Goal: Transaction & Acquisition: Purchase product/service

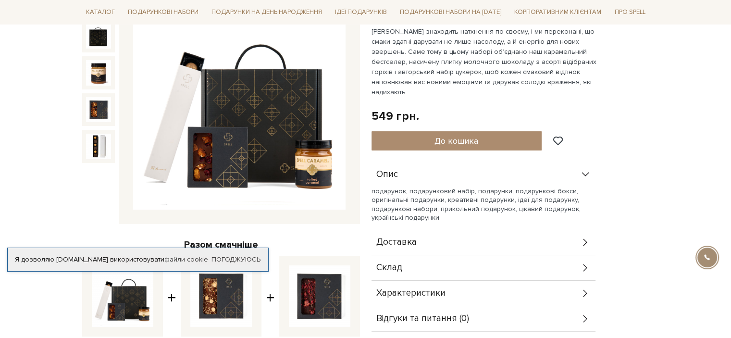
scroll to position [144, 0]
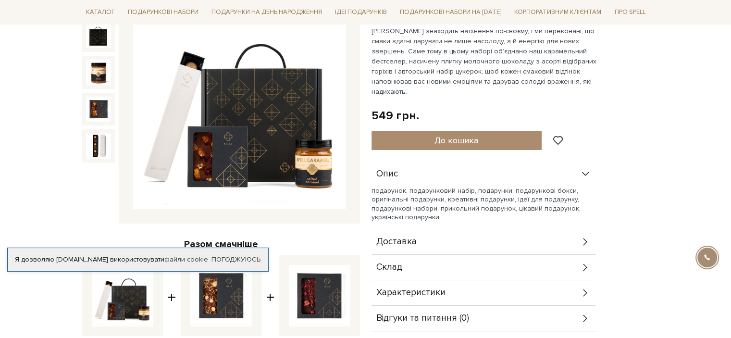
click at [585, 287] on icon at bounding box center [585, 292] width 11 height 11
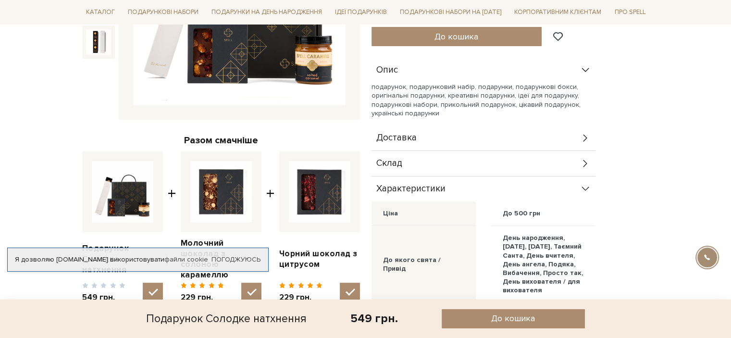
scroll to position [48, 0]
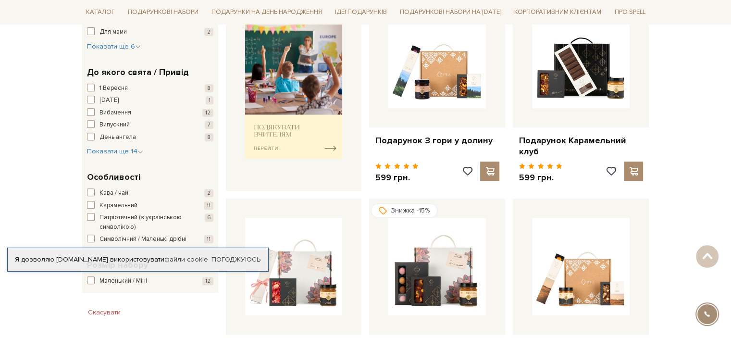
scroll to position [529, 0]
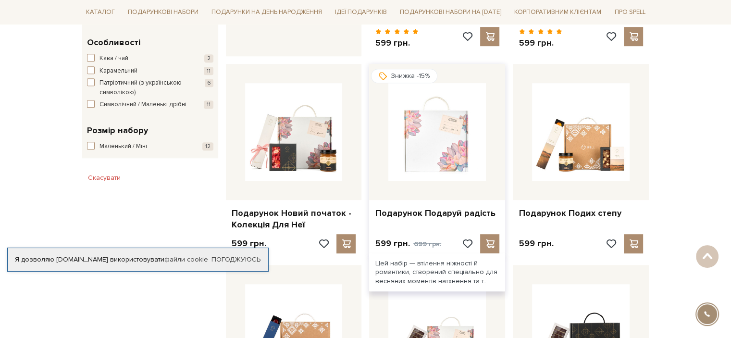
click at [421, 134] on img at bounding box center [437, 132] width 98 height 98
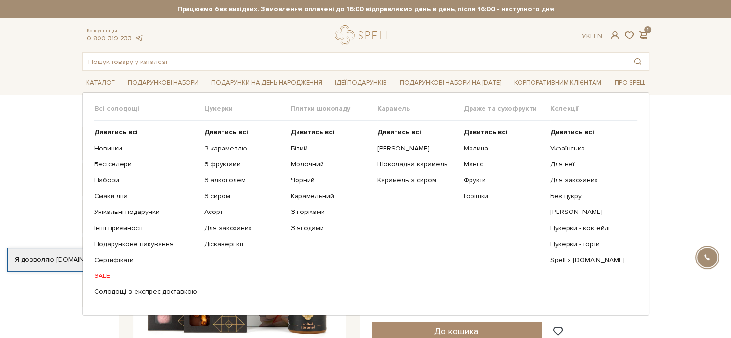
click at [98, 277] on link "SALE" at bounding box center [145, 276] width 103 height 9
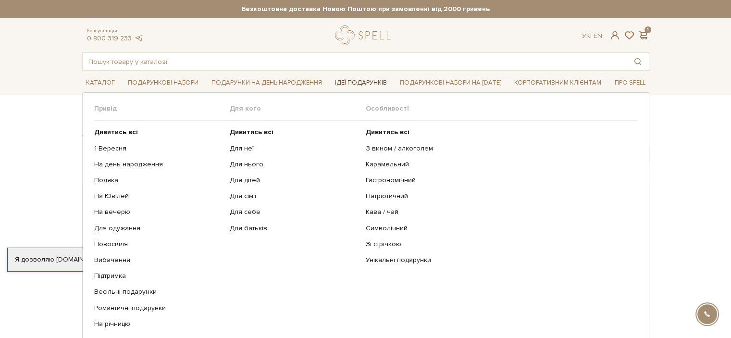
click at [362, 84] on link "Ідеї подарунків" at bounding box center [361, 82] width 60 height 15
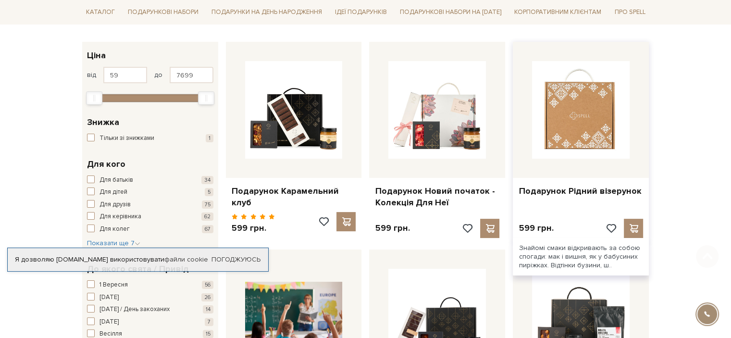
scroll to position [144, 0]
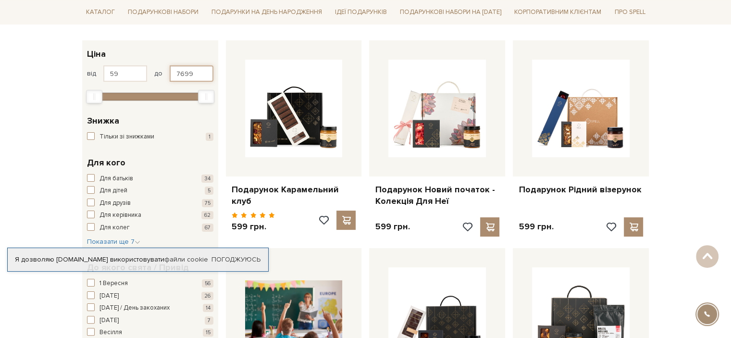
drag, startPoint x: 197, startPoint y: 71, endPoint x: 173, endPoint y: 73, distance: 24.1
click at [173, 73] on input "7699" at bounding box center [192, 73] width 44 height 16
type input "600"
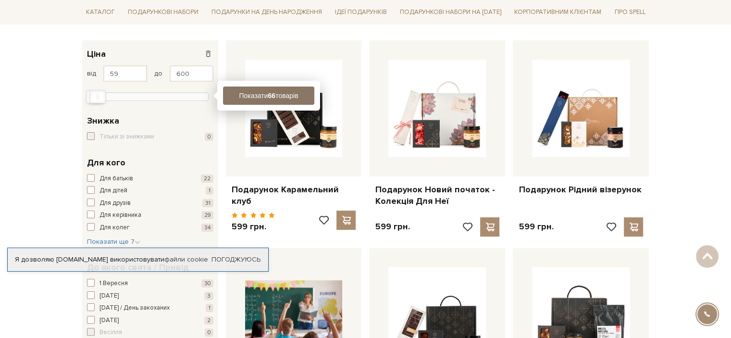
click at [268, 92] on b "66" at bounding box center [272, 96] width 8 height 8
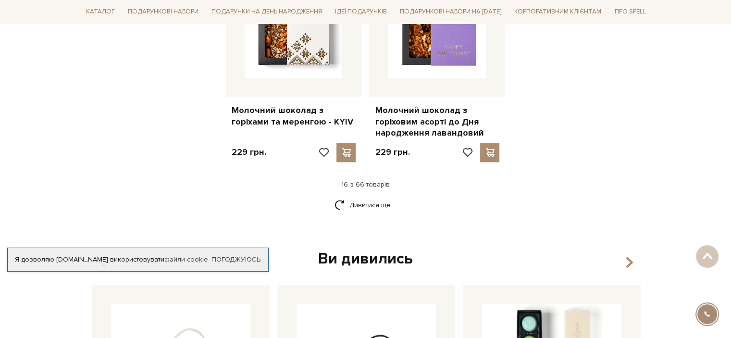
scroll to position [1298, 0]
click at [367, 196] on link "Дивитися ще" at bounding box center [366, 204] width 62 height 17
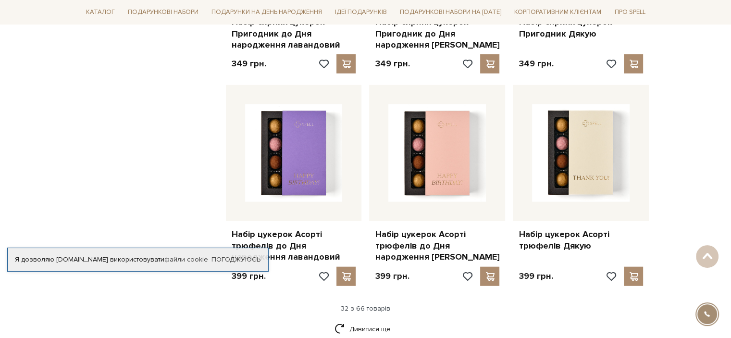
scroll to position [2307, 0]
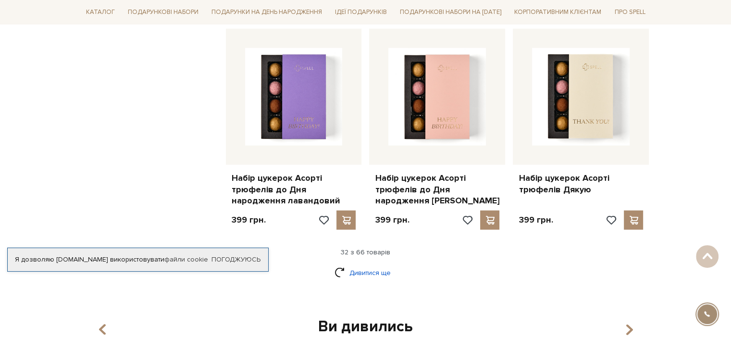
click at [360, 264] on link "Дивитися ще" at bounding box center [366, 272] width 62 height 17
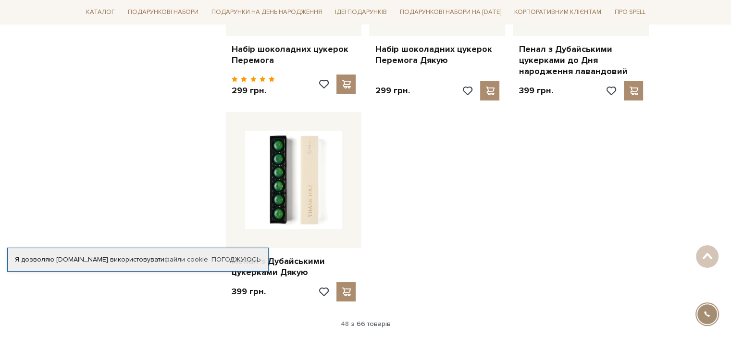
scroll to position [3509, 0]
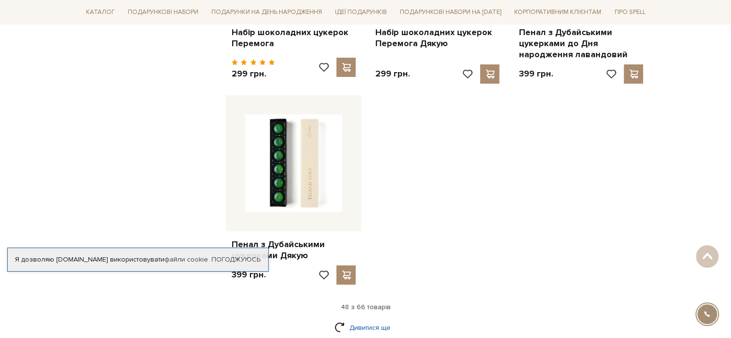
click at [362, 319] on link "Дивитися ще" at bounding box center [366, 327] width 62 height 17
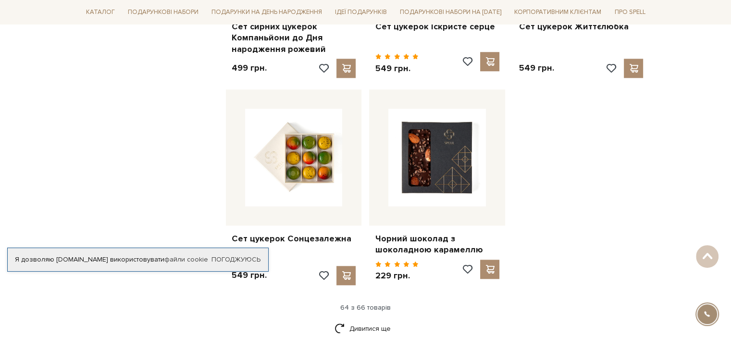
scroll to position [4663, 0]
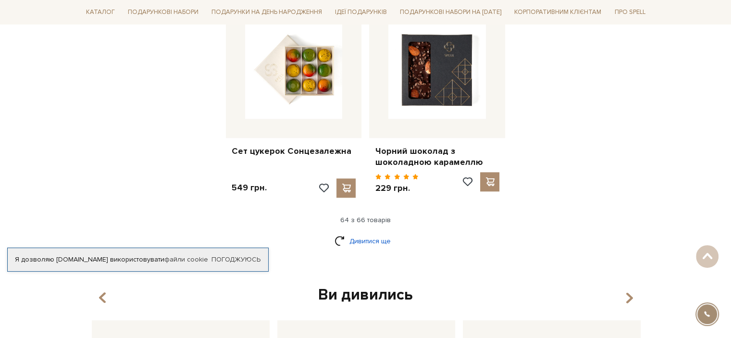
click at [380, 233] on link "Дивитися ще" at bounding box center [366, 241] width 62 height 17
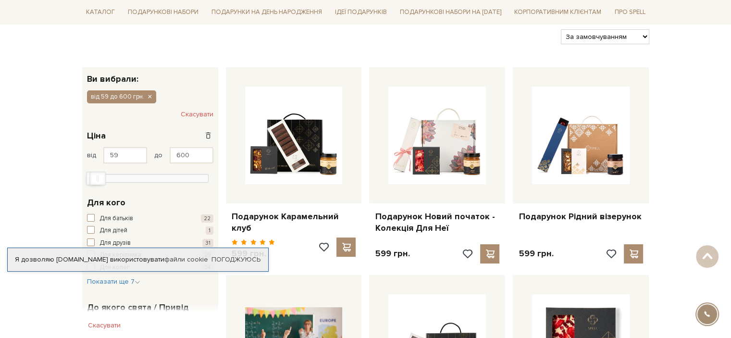
scroll to position [0, 0]
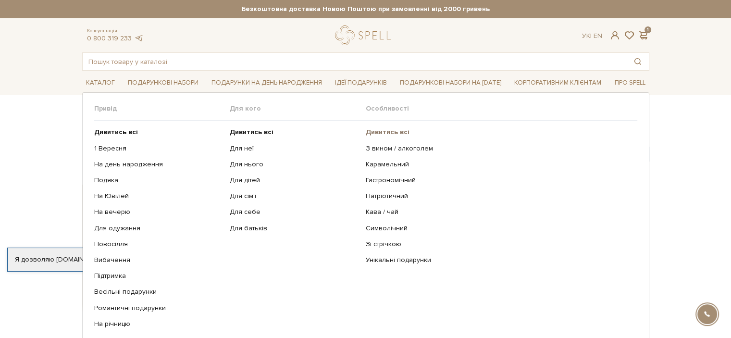
click at [387, 128] on b "Дивитись всі" at bounding box center [388, 132] width 44 height 8
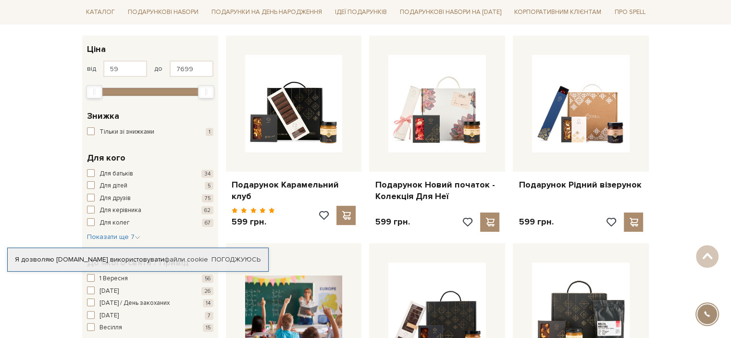
scroll to position [48, 0]
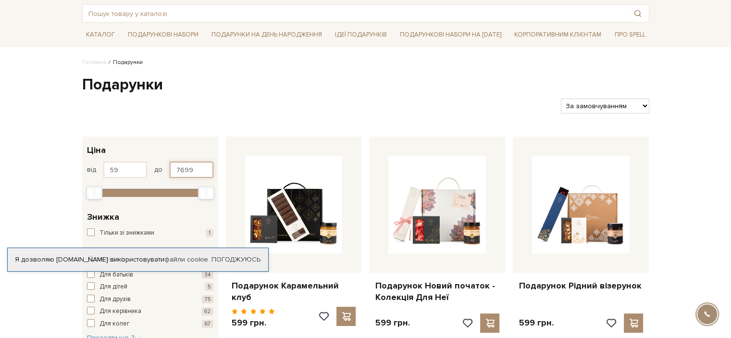
drag, startPoint x: 202, startPoint y: 169, endPoint x: 125, endPoint y: 169, distance: 76.4
click at [125, 169] on div "від 59 до 7699" at bounding box center [150, 170] width 126 height 16
type input "600"
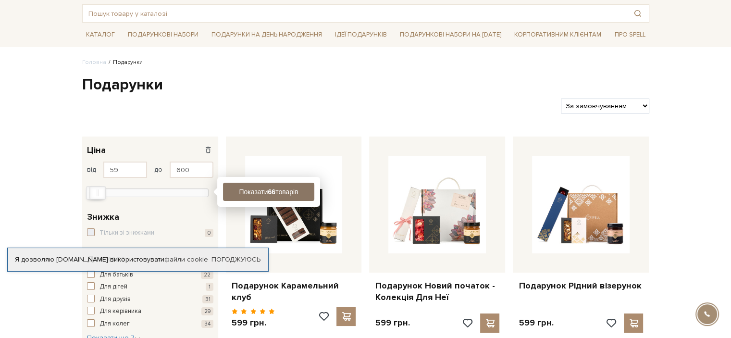
click at [263, 194] on button "Показати 66 товарів" at bounding box center [268, 192] width 91 height 18
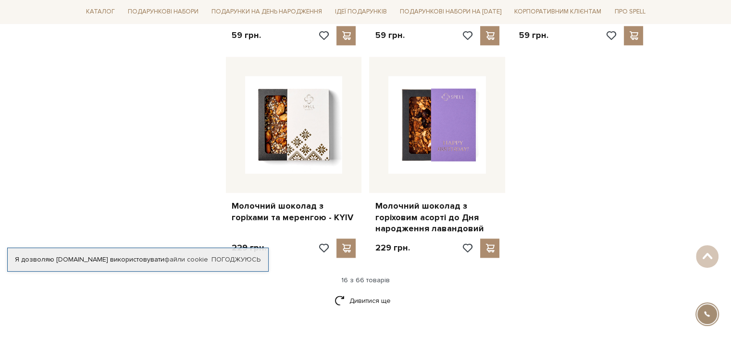
scroll to position [1202, 0]
click at [370, 292] on link "Дивитися ще" at bounding box center [366, 300] width 62 height 17
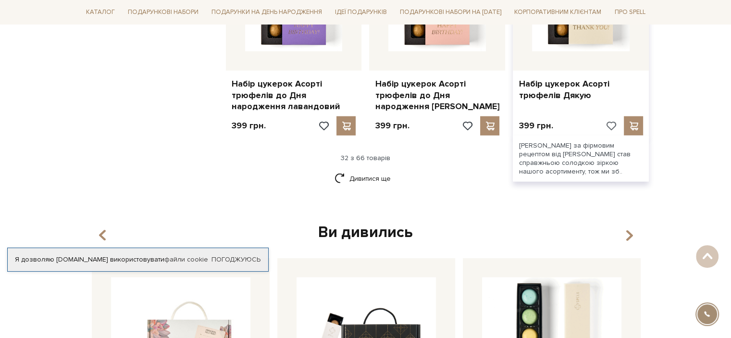
scroll to position [2307, 0]
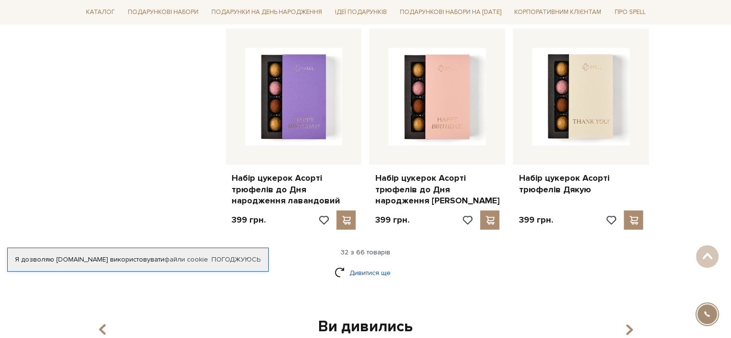
click at [363, 264] on link "Дивитися ще" at bounding box center [366, 272] width 62 height 17
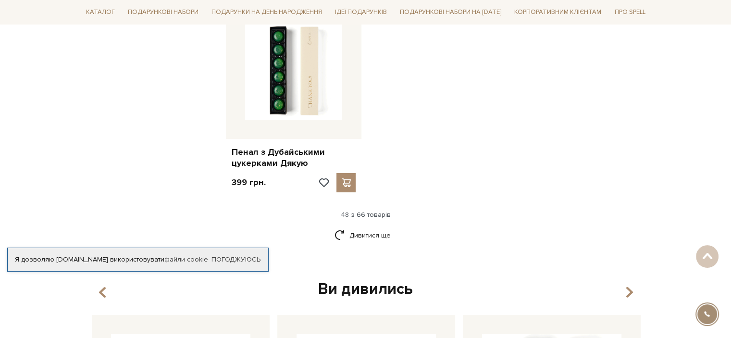
scroll to position [3605, 0]
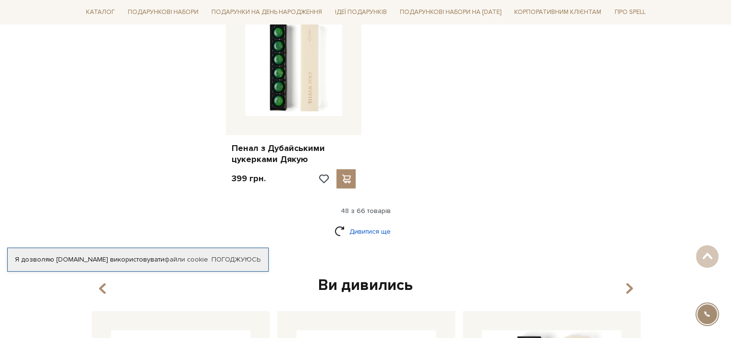
click at [379, 223] on link "Дивитися ще" at bounding box center [366, 231] width 62 height 17
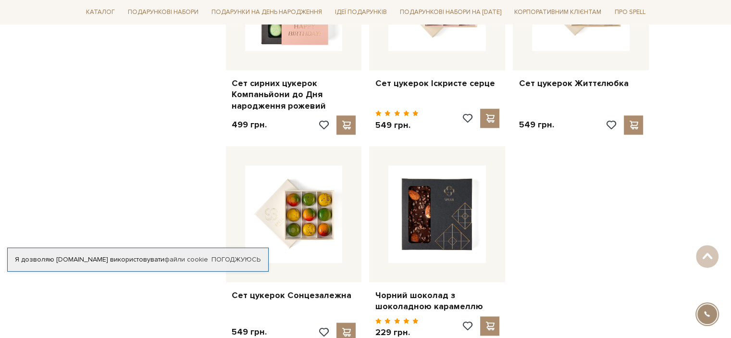
scroll to position [4567, 0]
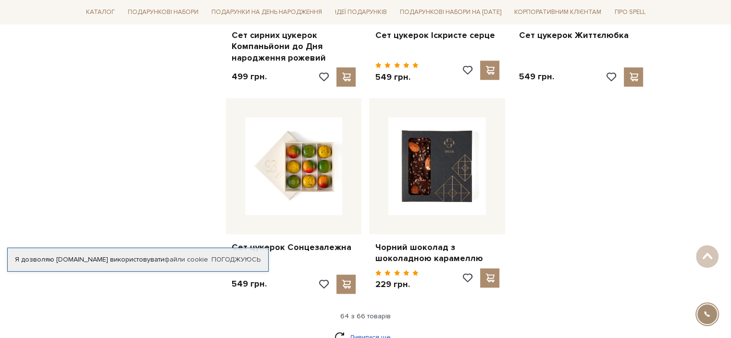
click at [355, 329] on link "Дивитися ще" at bounding box center [366, 337] width 62 height 17
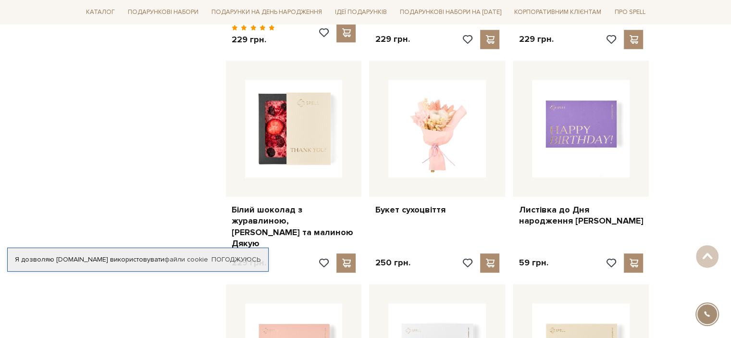
scroll to position [0, 0]
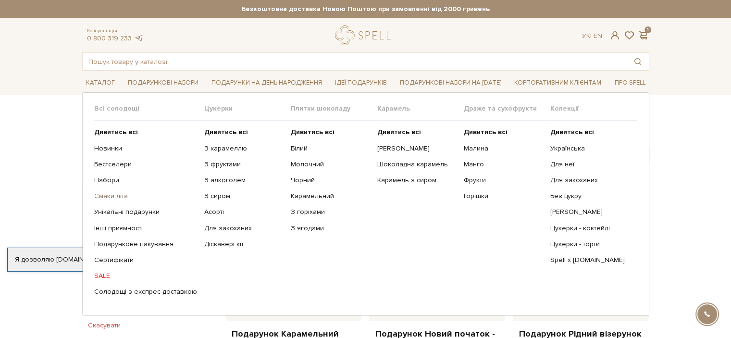
click at [106, 192] on link "Смаки літа" at bounding box center [145, 196] width 103 height 9
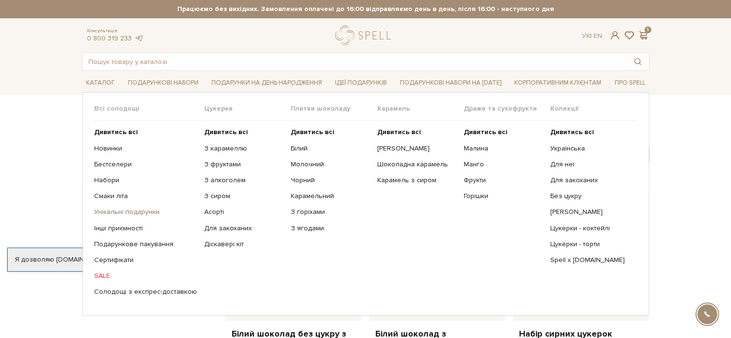
click at [108, 212] on link "Унікальні подарунки" at bounding box center [145, 212] width 103 height 9
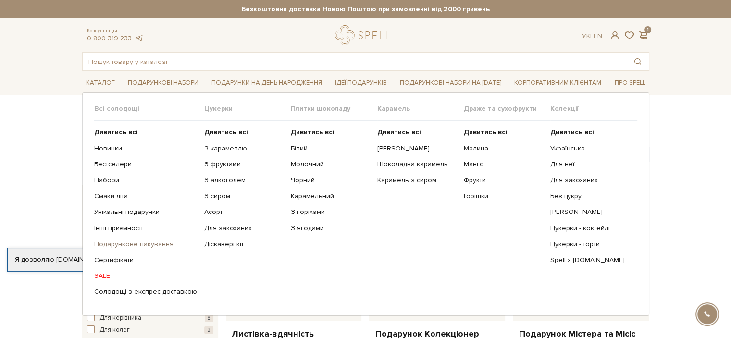
click at [110, 247] on link "Подарункове пакування" at bounding box center [145, 244] width 103 height 9
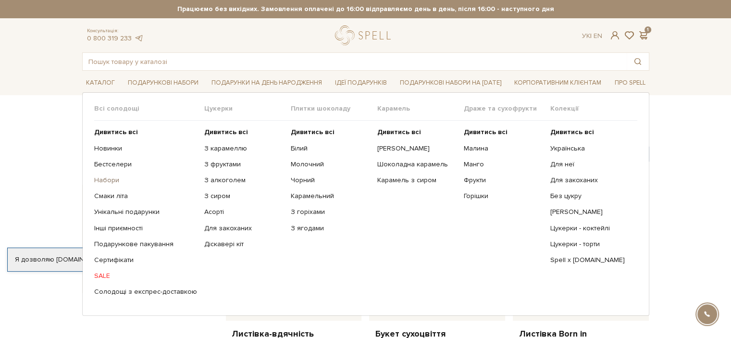
click at [103, 181] on link "Набори" at bounding box center [145, 180] width 103 height 9
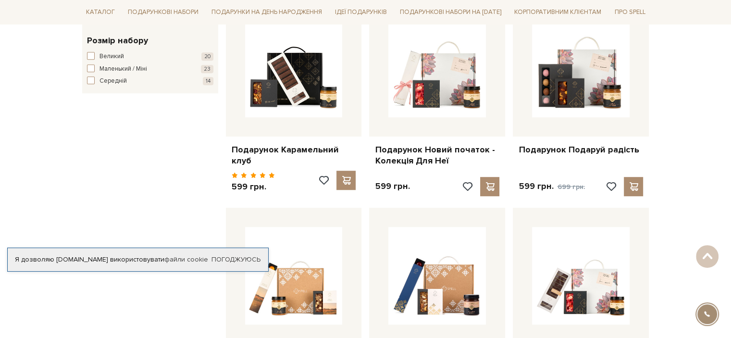
scroll to position [577, 0]
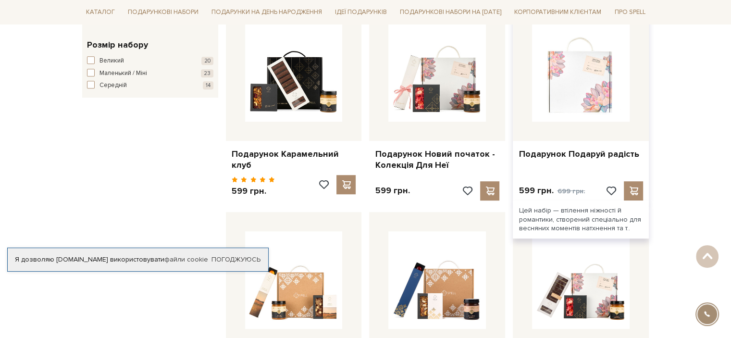
click at [588, 78] on img at bounding box center [581, 73] width 98 height 98
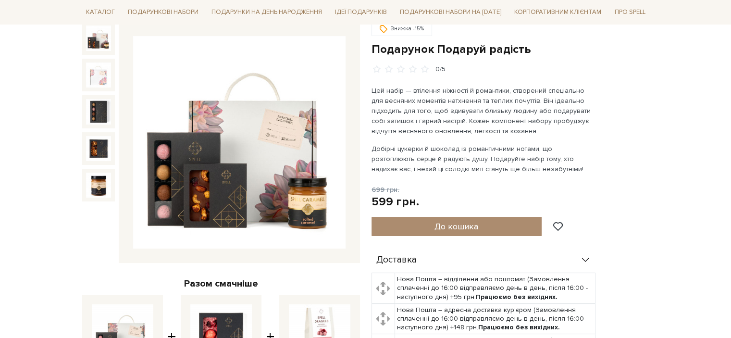
scroll to position [104, 0]
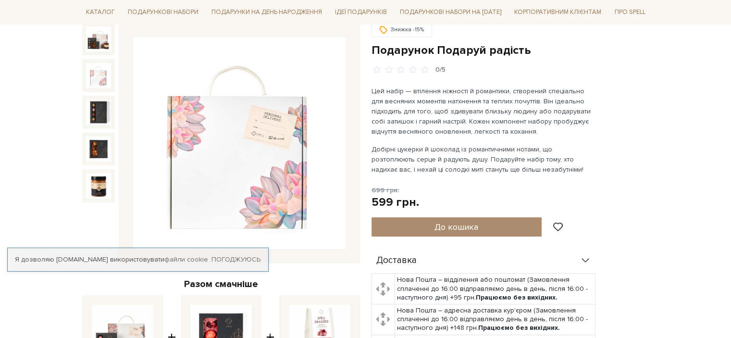
click at [98, 74] on img at bounding box center [98, 75] width 25 height 25
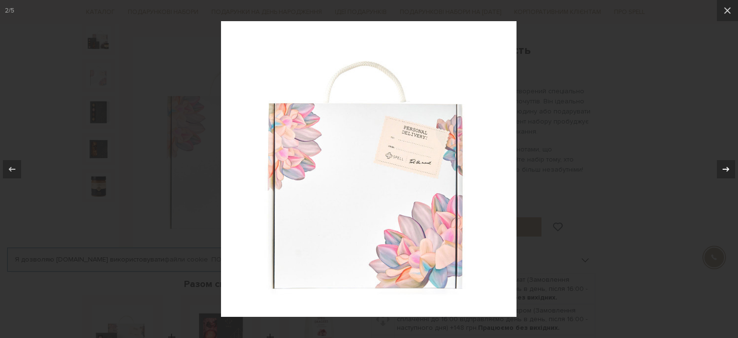
click at [721, 165] on icon at bounding box center [727, 169] width 12 height 12
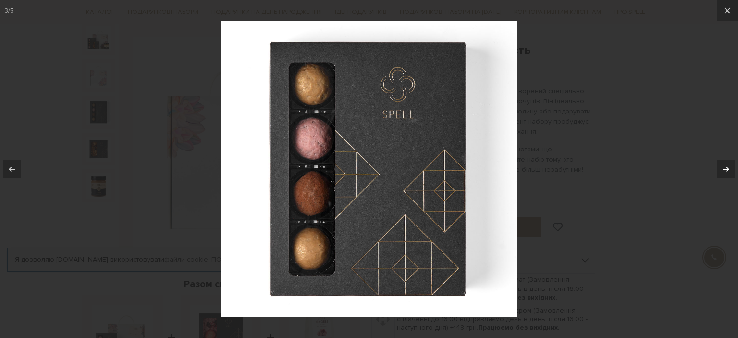
click at [721, 165] on icon at bounding box center [727, 169] width 12 height 12
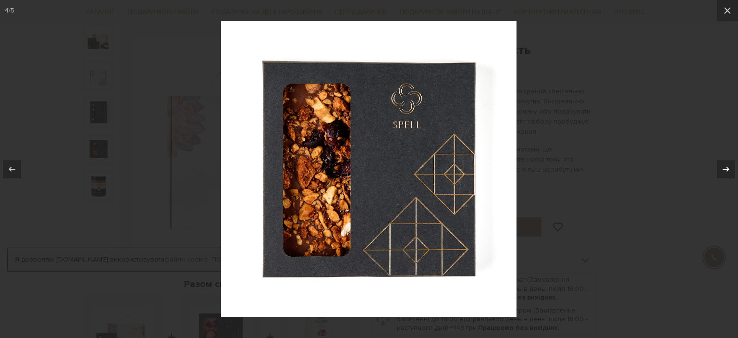
click at [721, 165] on icon at bounding box center [727, 169] width 12 height 12
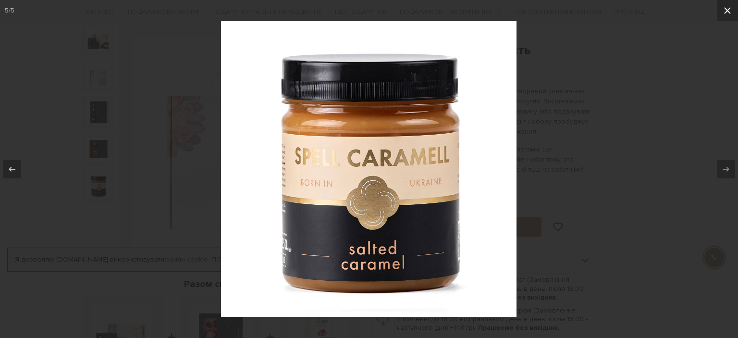
click at [726, 10] on icon at bounding box center [728, 11] width 12 height 12
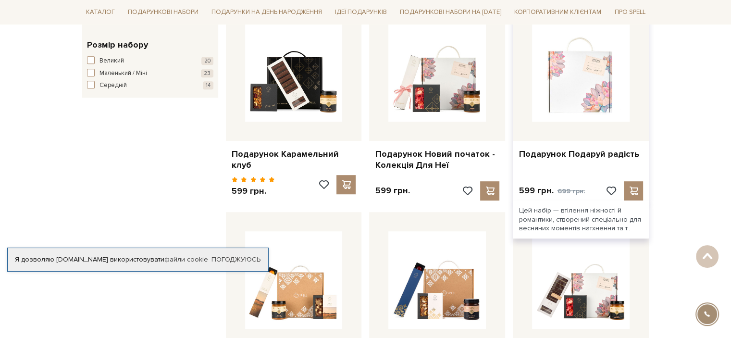
click at [589, 90] on img at bounding box center [581, 73] width 98 height 98
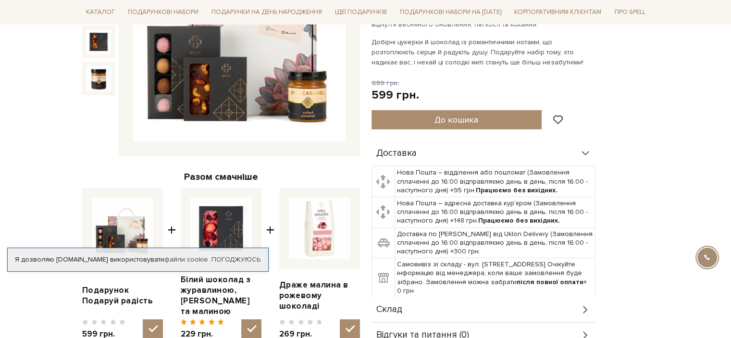
scroll to position [288, 0]
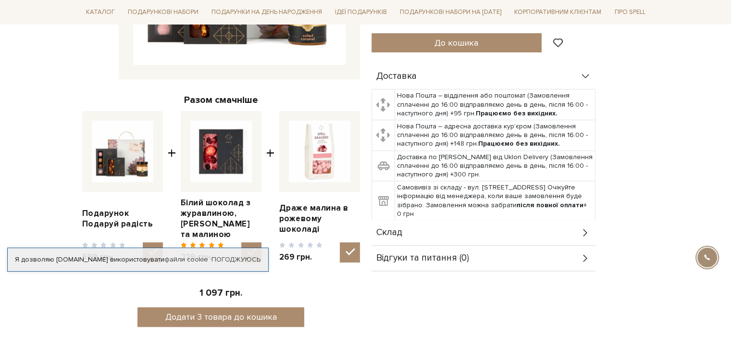
click at [460, 233] on div "Склад" at bounding box center [484, 232] width 224 height 25
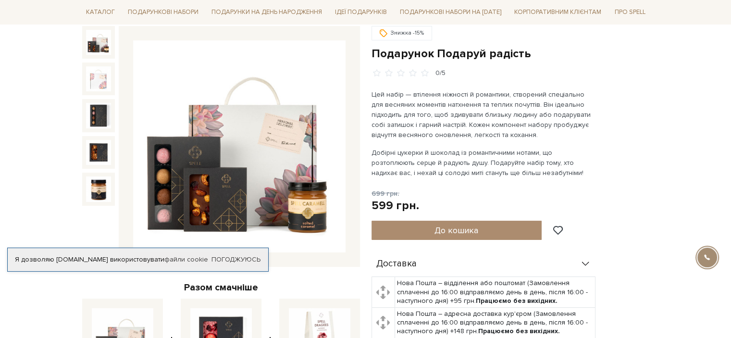
scroll to position [96, 0]
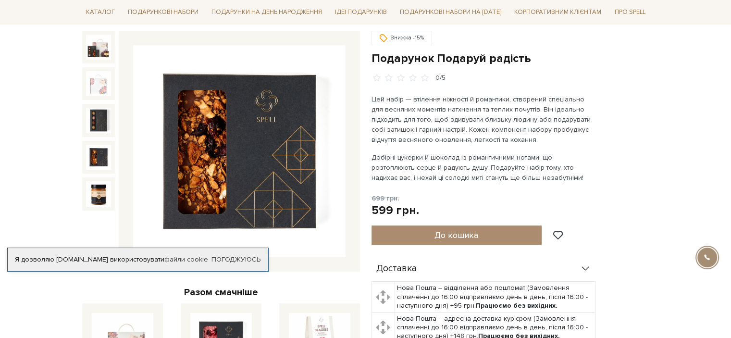
click at [96, 159] on img at bounding box center [98, 157] width 25 height 25
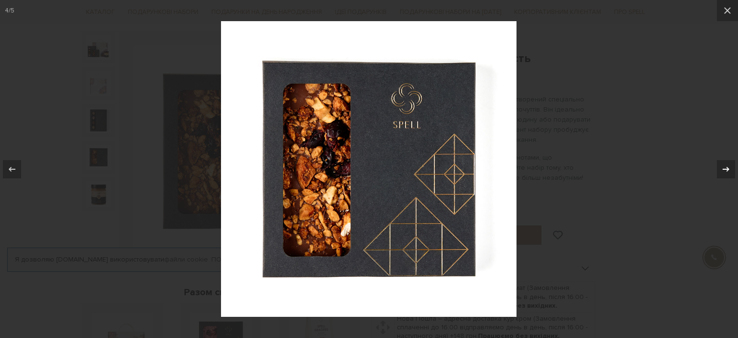
click at [720, 166] on div at bounding box center [726, 169] width 18 height 18
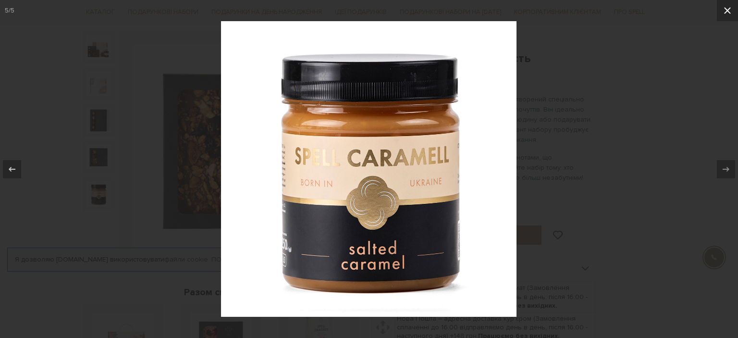
click at [729, 12] on icon at bounding box center [727, 10] width 7 height 7
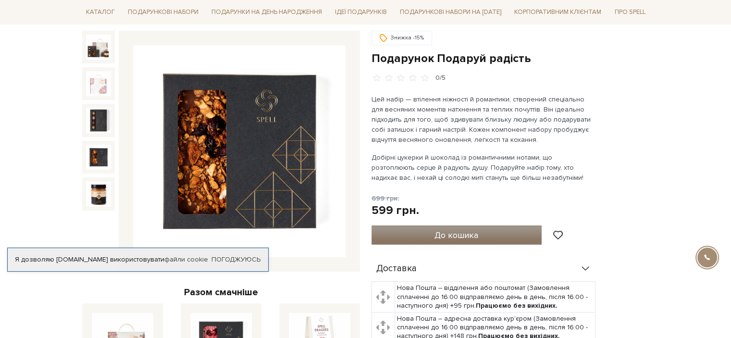
click at [444, 236] on span "До кошика" at bounding box center [457, 235] width 44 height 11
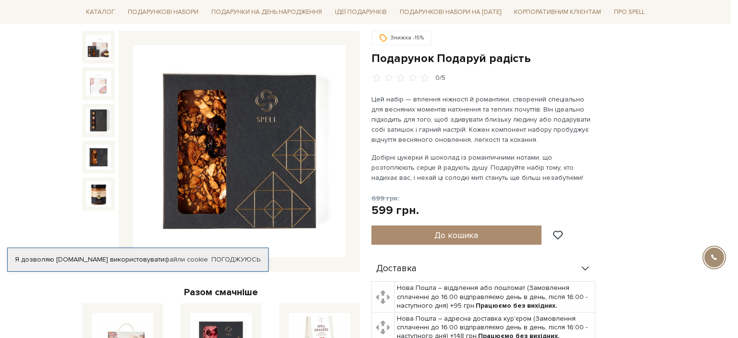
click at [519, 72] on div at bounding box center [369, 169] width 738 height 338
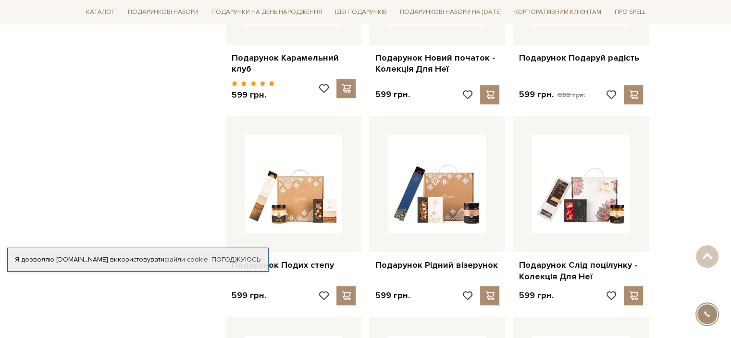
scroll to position [721, 0]
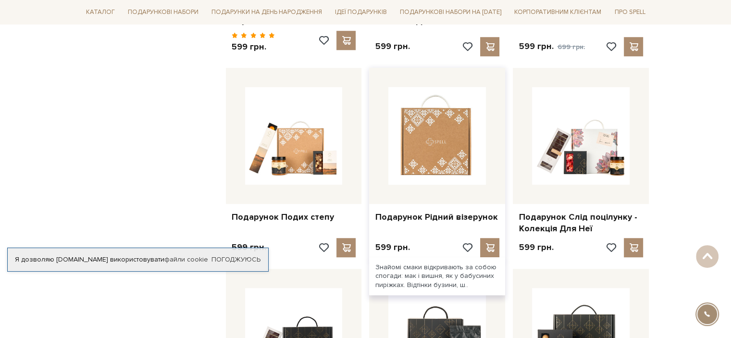
click at [458, 148] on img at bounding box center [437, 136] width 98 height 98
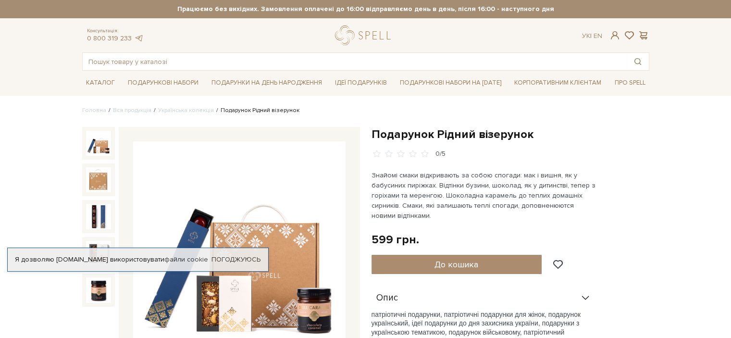
scroll to position [96, 0]
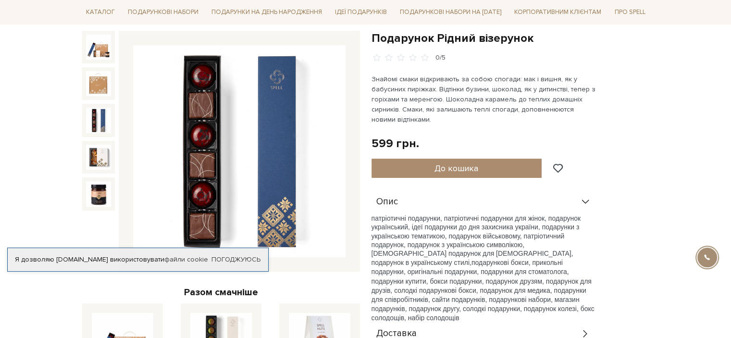
click at [95, 121] on img at bounding box center [98, 120] width 25 height 25
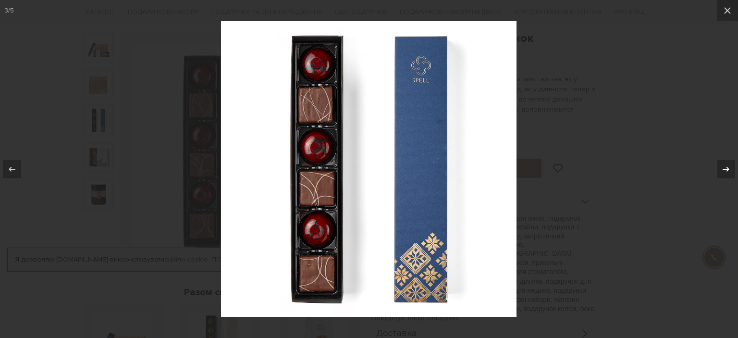
click at [719, 168] on div at bounding box center [726, 169] width 18 height 18
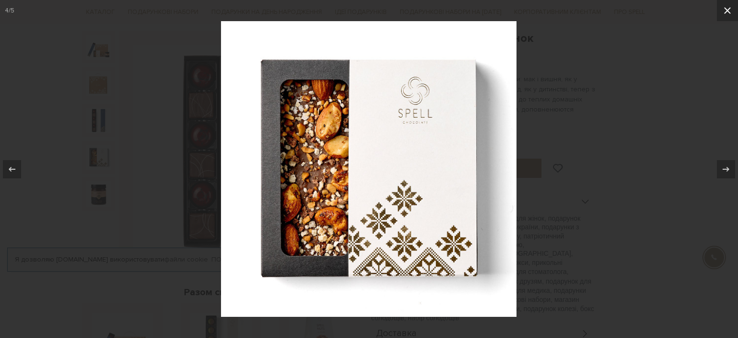
click at [724, 10] on icon at bounding box center [728, 11] width 12 height 12
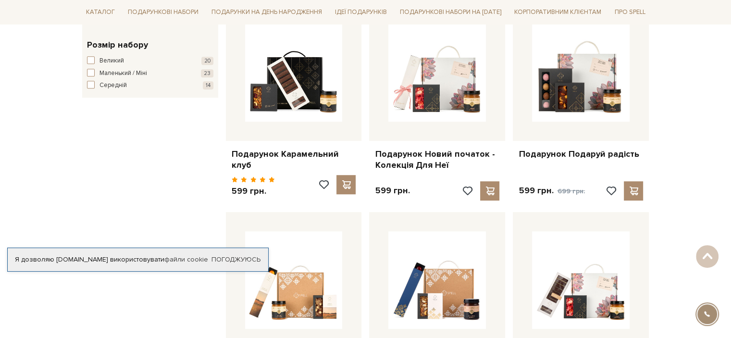
scroll to position [529, 0]
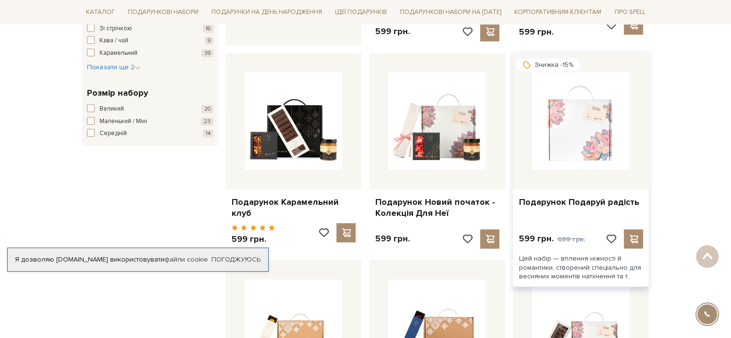
click at [578, 159] on img at bounding box center [581, 121] width 98 height 98
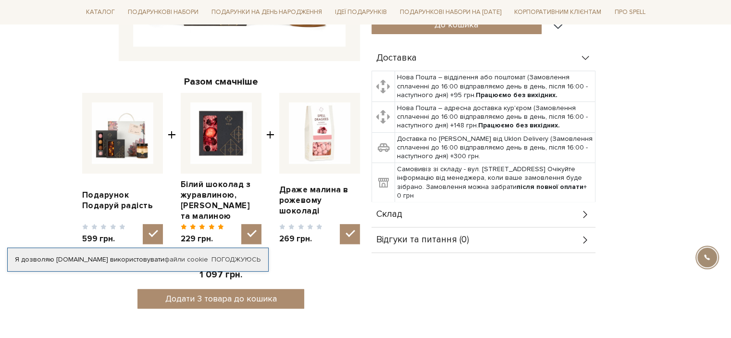
scroll to position [337, 0]
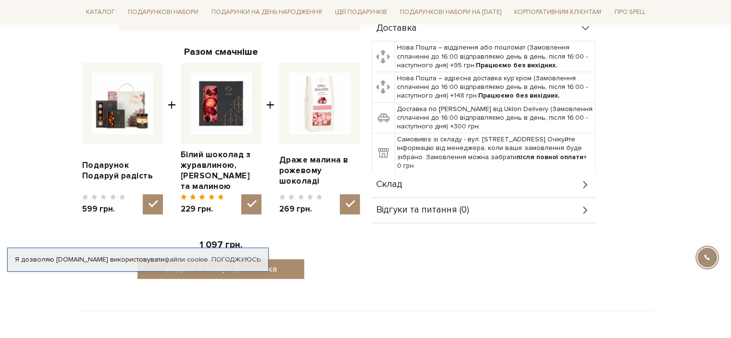
click at [565, 176] on div "Склад" at bounding box center [484, 184] width 224 height 25
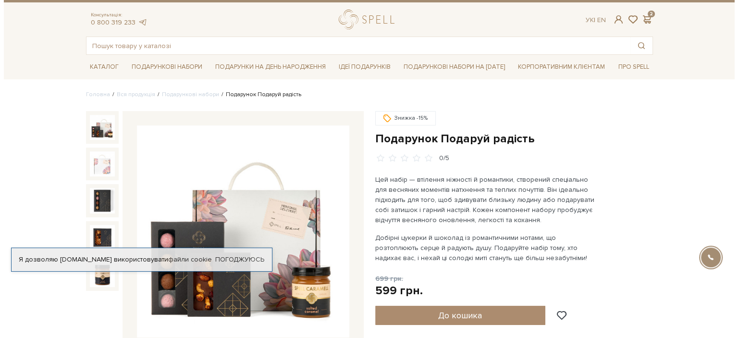
scroll to position [0, 0]
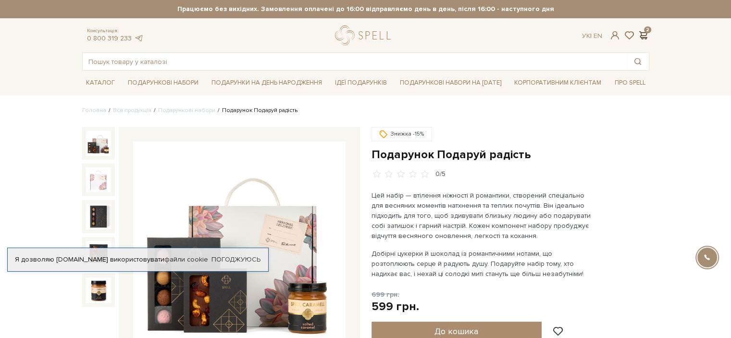
click at [647, 32] on span at bounding box center [644, 35] width 12 height 10
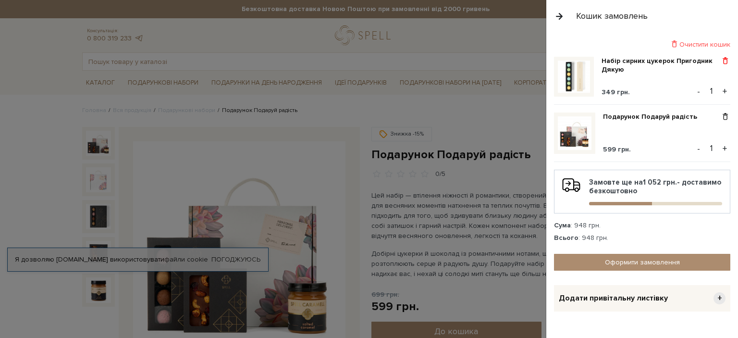
click at [722, 62] on span at bounding box center [726, 61] width 10 height 9
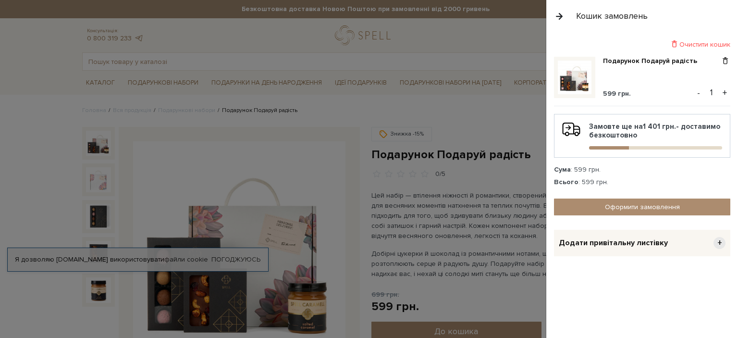
click at [576, 75] on img at bounding box center [575, 78] width 34 height 34
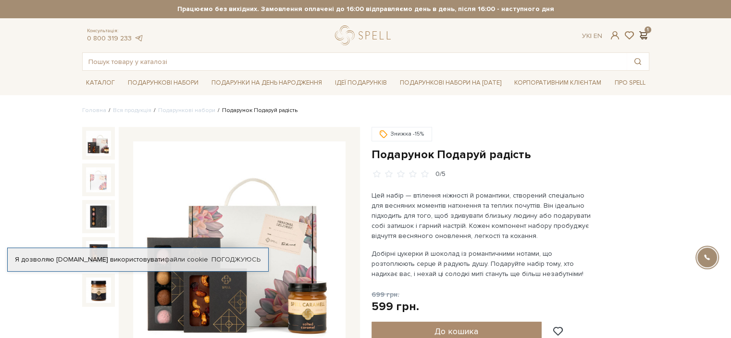
click at [647, 32] on span at bounding box center [644, 35] width 12 height 10
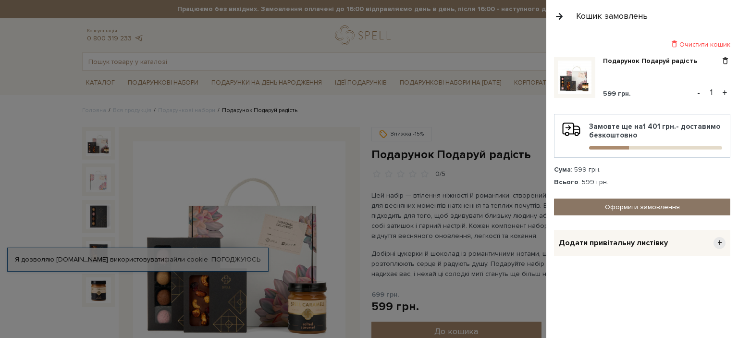
click at [619, 205] on link "Оформити замовлення" at bounding box center [642, 207] width 176 height 17
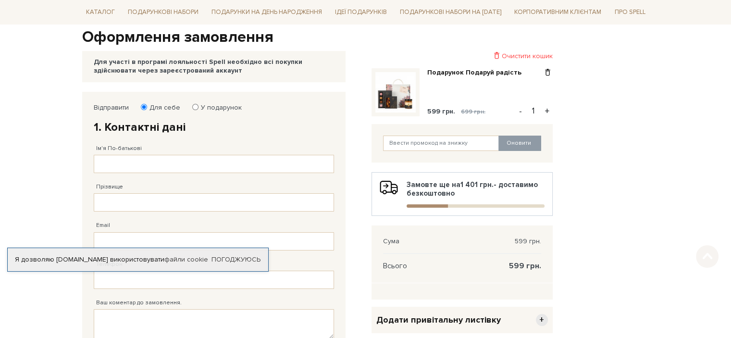
scroll to position [96, 0]
click at [172, 158] on input "Ім'я По-батькові" at bounding box center [214, 163] width 240 height 18
type input "[PERSON_NAME]"
click at [158, 200] on input "Прізвище" at bounding box center [214, 202] width 240 height 18
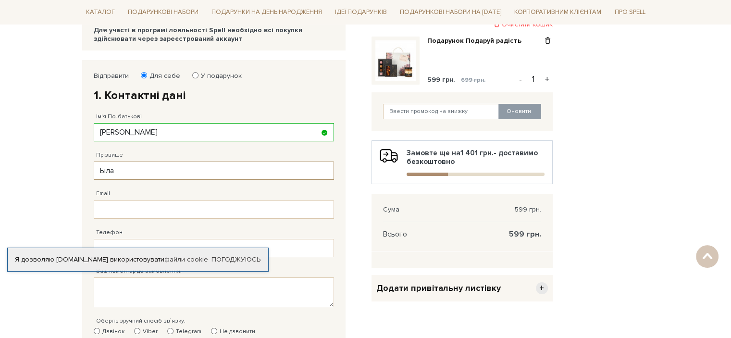
scroll to position [144, 0]
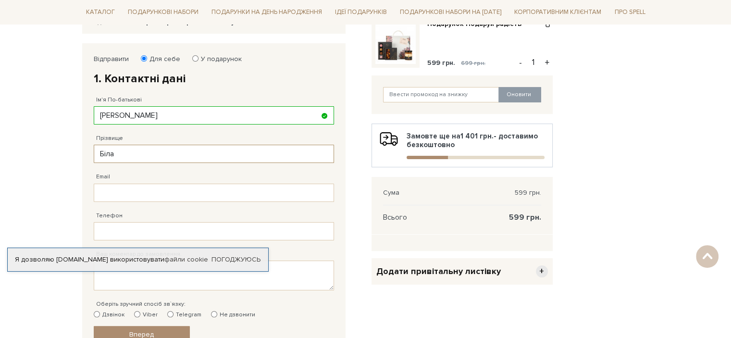
type input "Біла"
click at [147, 199] on input "Email" at bounding box center [214, 193] width 240 height 18
type input "[EMAIL_ADDRESS][DOMAIN_NAME]"
type input "[PHONE_NUMBER]"
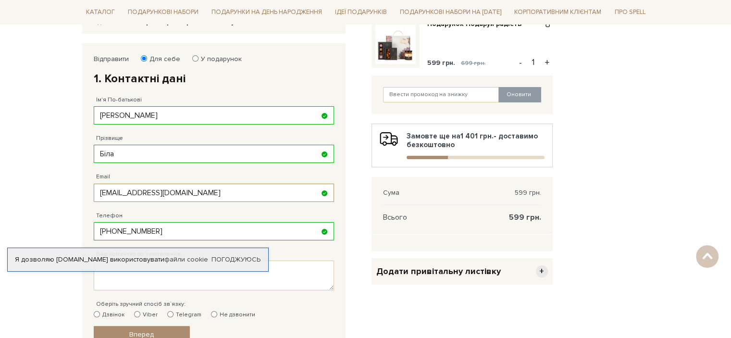
scroll to position [240, 0]
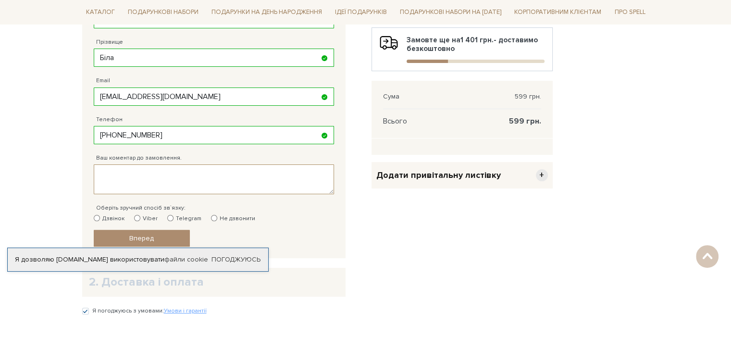
click at [183, 176] on textarea "Ваш коментар до замовлення." at bounding box center [214, 179] width 240 height 30
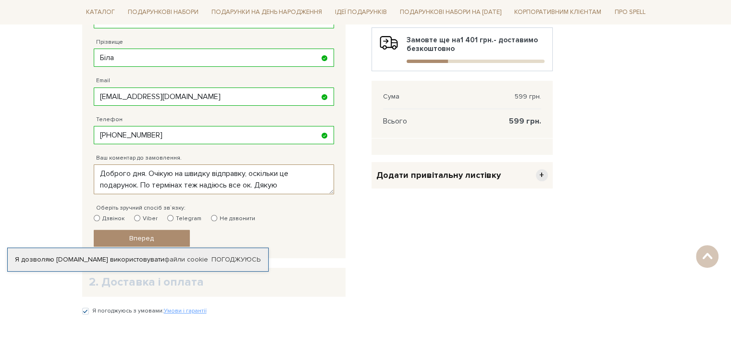
click at [304, 173] on textarea "Доброго дня. Очікую на швидку відправку, оскільки це подарунок. По термінах теж…" at bounding box center [214, 179] width 240 height 30
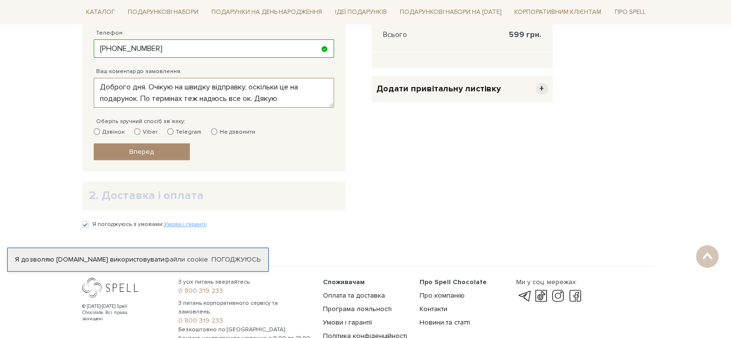
scroll to position [337, 0]
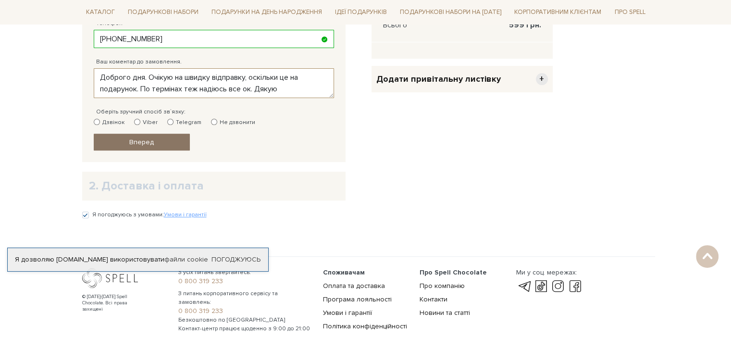
type textarea "Доброго дня. Очікую на швидку відправку, оскільки це на подарунок. По термінах …"
click at [173, 142] on link "Вперед" at bounding box center [142, 142] width 96 height 17
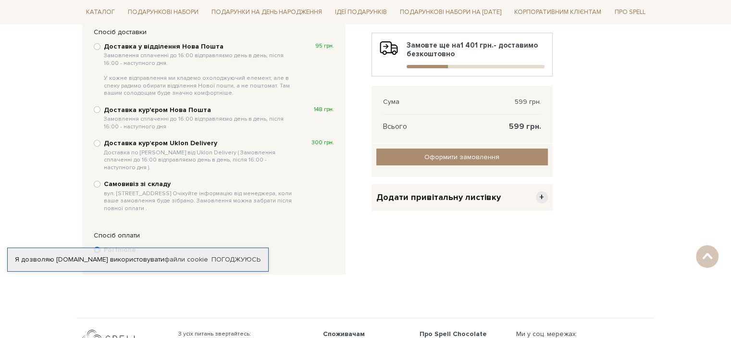
scroll to position [139, 0]
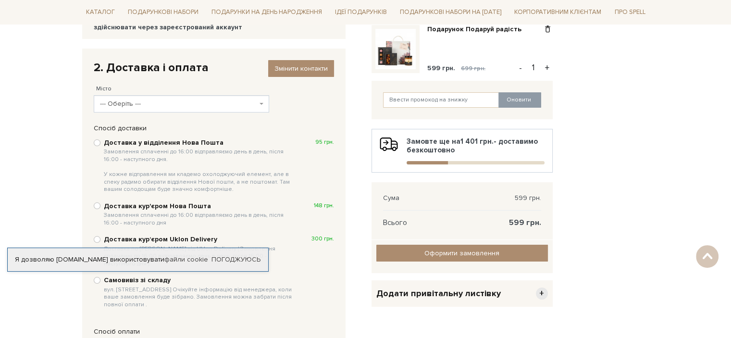
click at [180, 102] on span "--- Оберіть ---" at bounding box center [178, 104] width 157 height 10
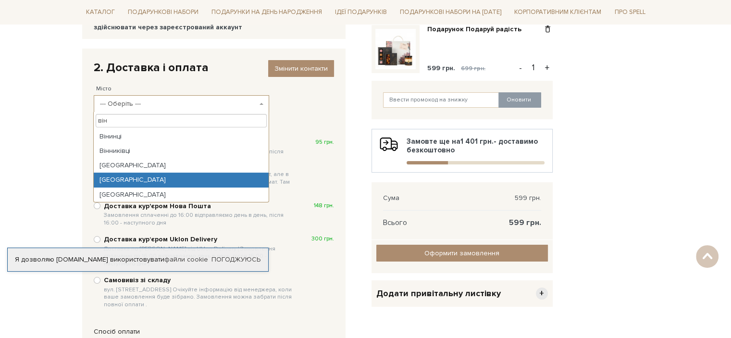
type input "він"
select select "[GEOGRAPHIC_DATA]"
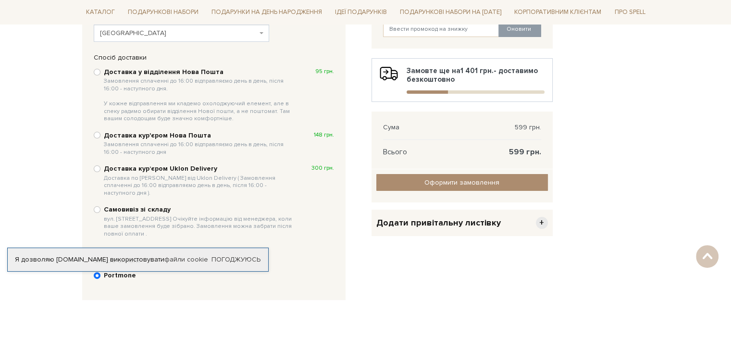
scroll to position [187, 0]
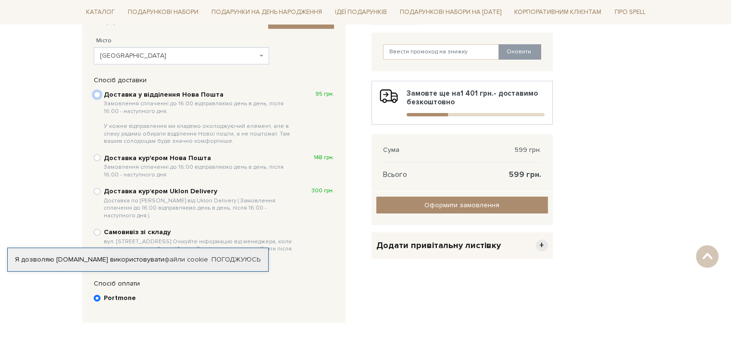
click at [98, 96] on input "Доставка у відділення Нова Пошта Замовлення сплаченні до 16:00 відправляємо ден…" at bounding box center [97, 94] width 7 height 7
radio input "true"
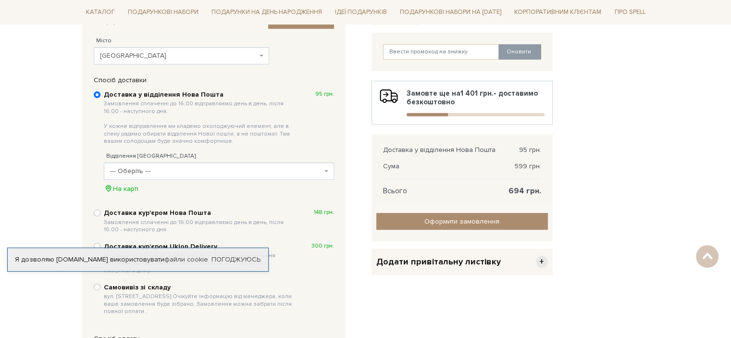
click at [163, 171] on span "--- Оберіть ---" at bounding box center [216, 171] width 212 height 10
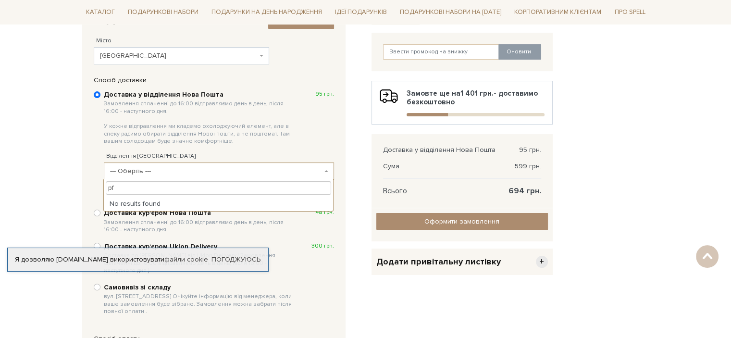
type input "p"
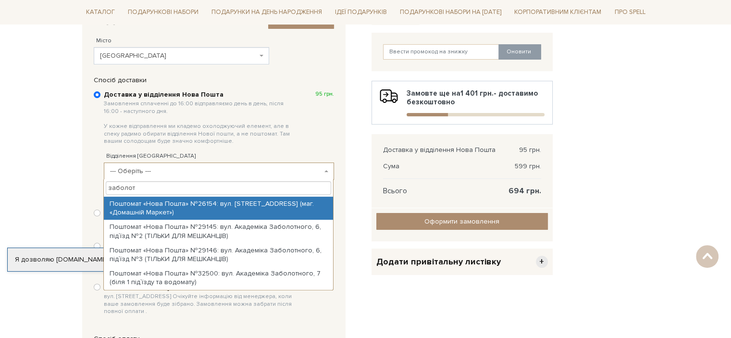
type input "заболот"
select select "Поштомат «Нова Пошта» №26154: вул. [STREET_ADDRESS] (маг. «Домашній Маркет»)"
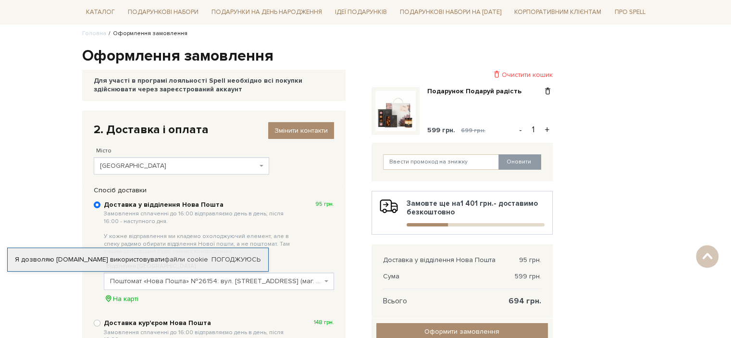
scroll to position [269, 0]
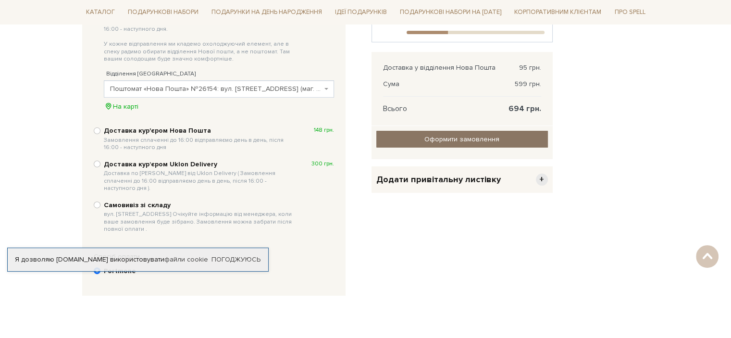
click at [481, 140] on input "Оформити замовлення" at bounding box center [462, 139] width 172 height 17
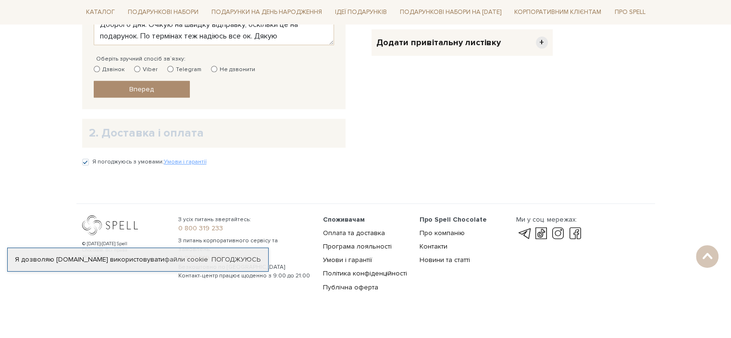
scroll to position [391, 0]
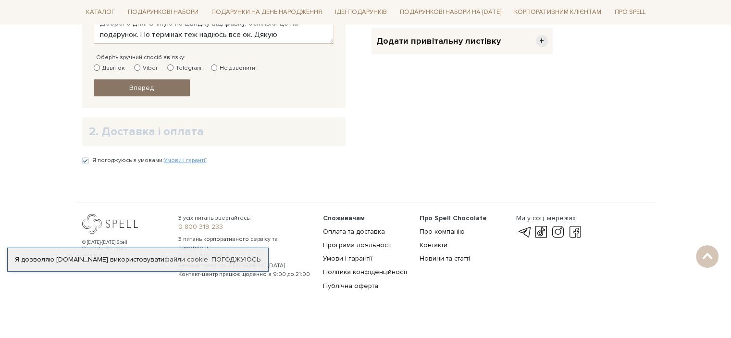
click at [157, 90] on link "Вперед" at bounding box center [142, 87] width 96 height 17
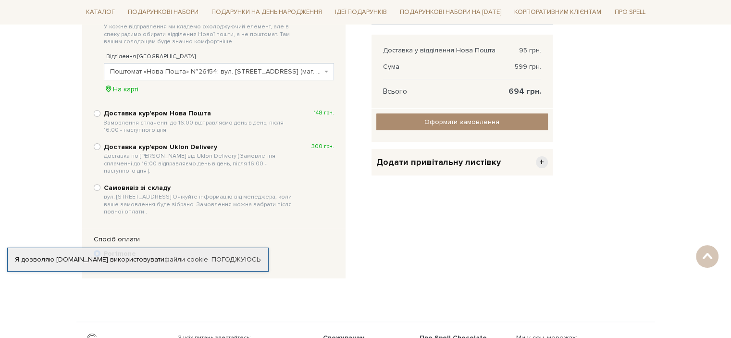
scroll to position [288, 0]
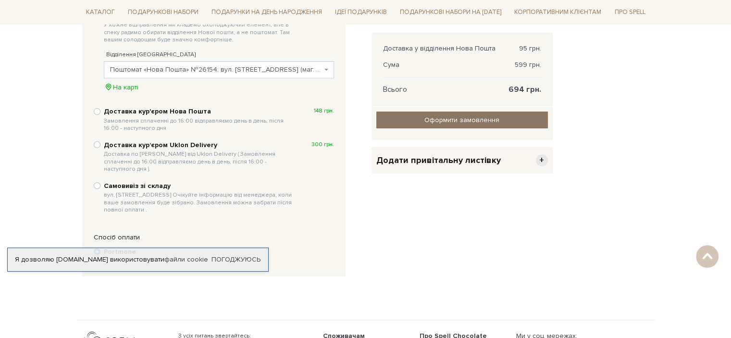
click at [468, 121] on input "Оформити замовлення" at bounding box center [462, 120] width 172 height 17
